Goal: Navigation & Orientation: Find specific page/section

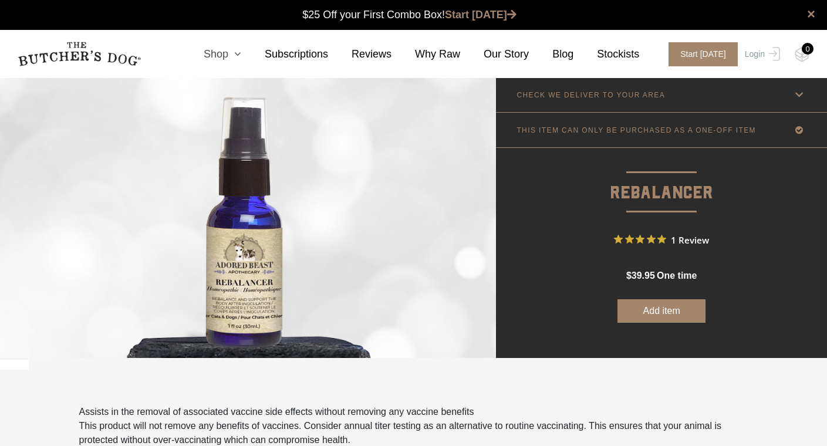
click at [238, 55] on icon at bounding box center [234, 54] width 13 height 11
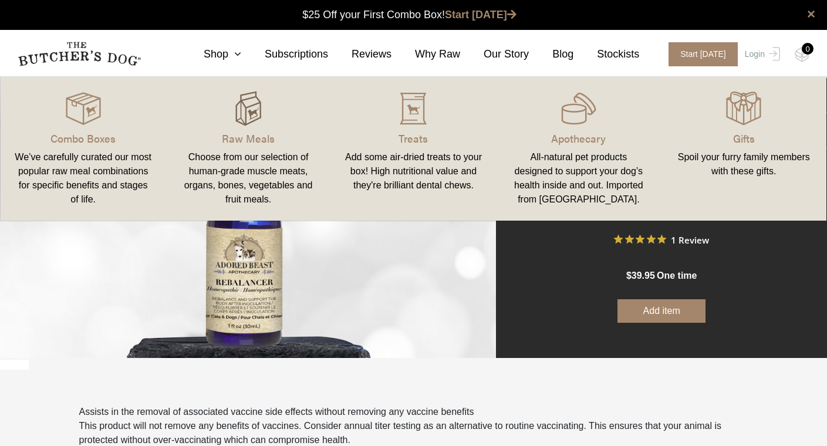
click at [247, 112] on img at bounding box center [248, 108] width 35 height 35
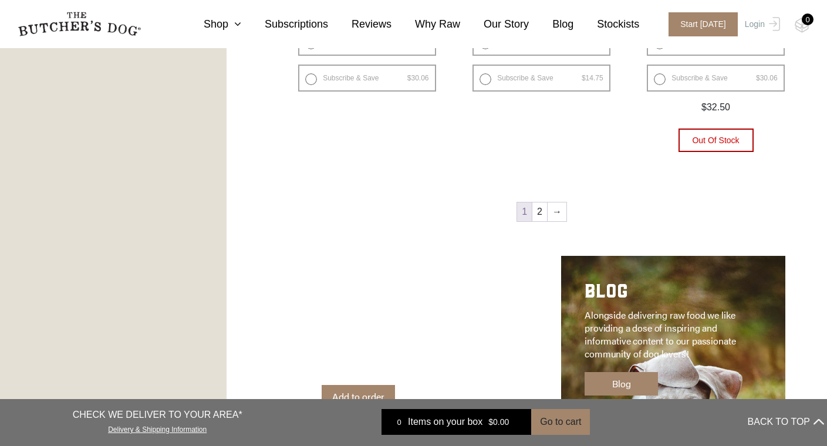
scroll to position [1644, 0]
click at [560, 211] on link "→" at bounding box center [557, 211] width 19 height 19
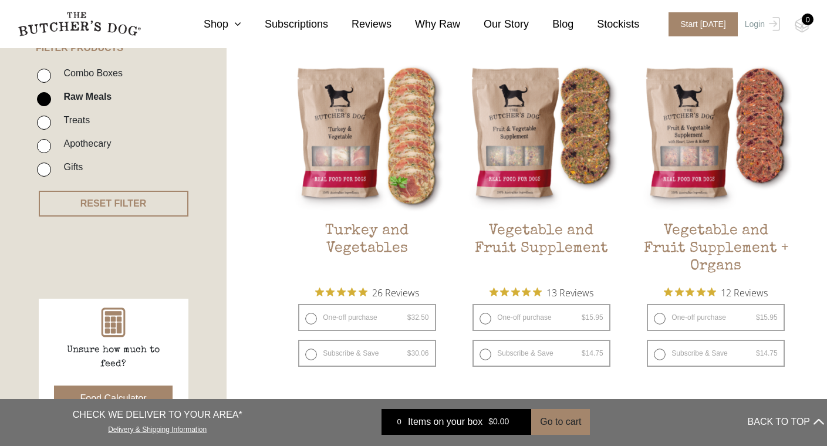
scroll to position [294, 0]
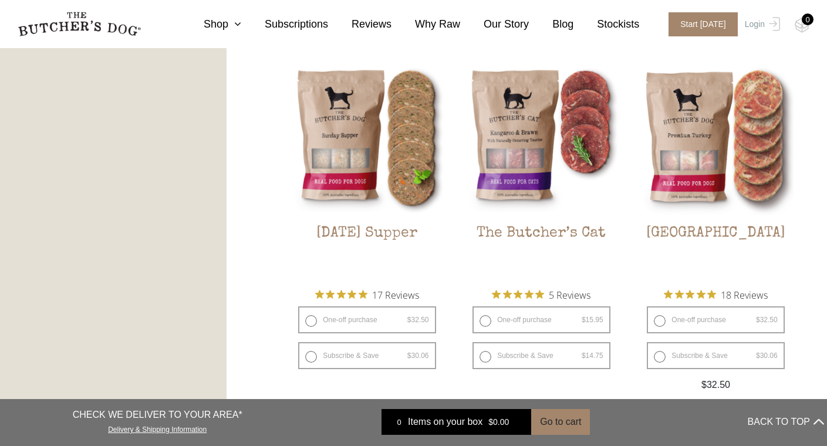
scroll to position [1366, 0]
